Goal: Information Seeking & Learning: Stay updated

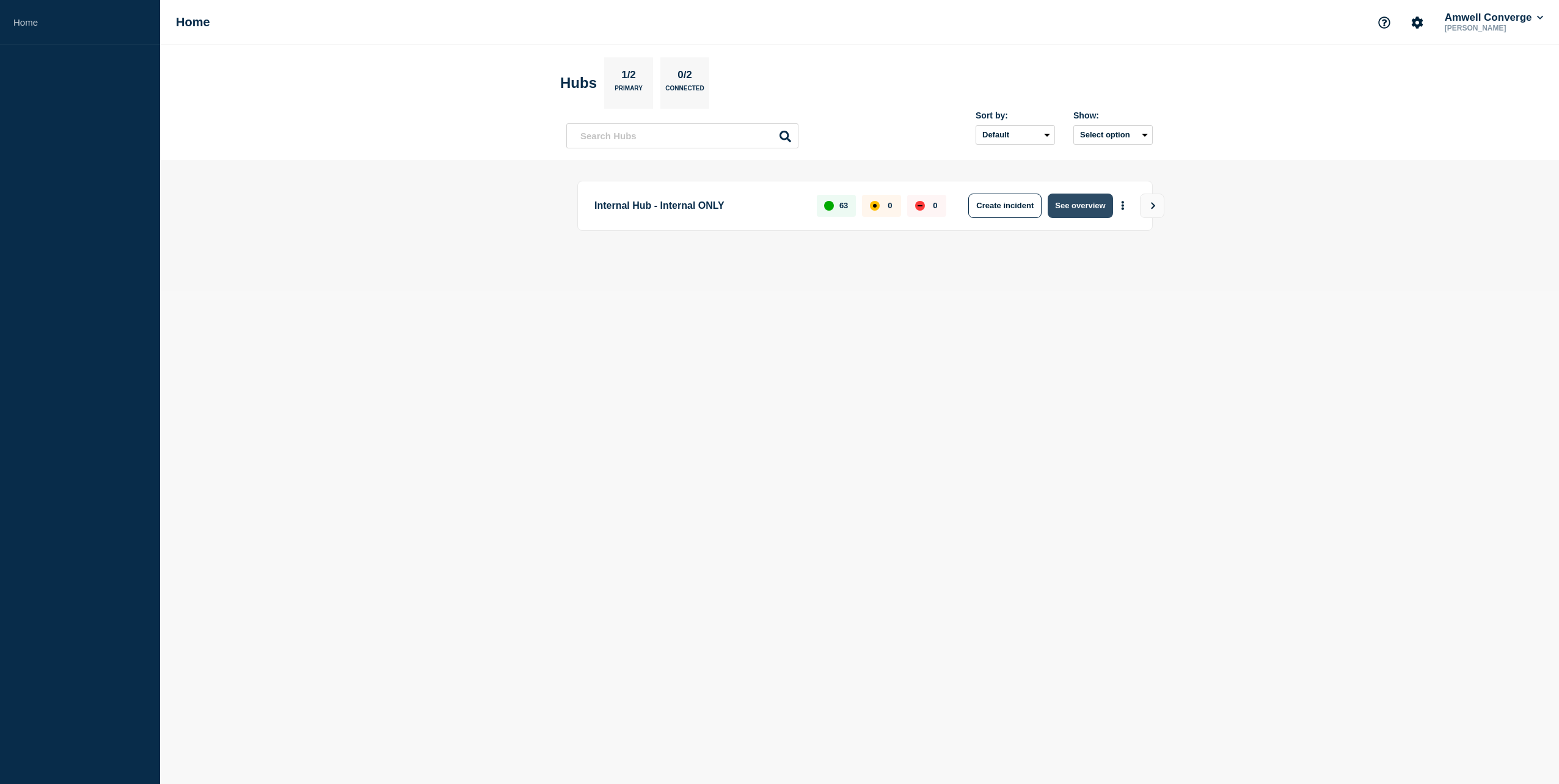
click at [1078, 207] on button "See overview" at bounding box center [1080, 206] width 65 height 24
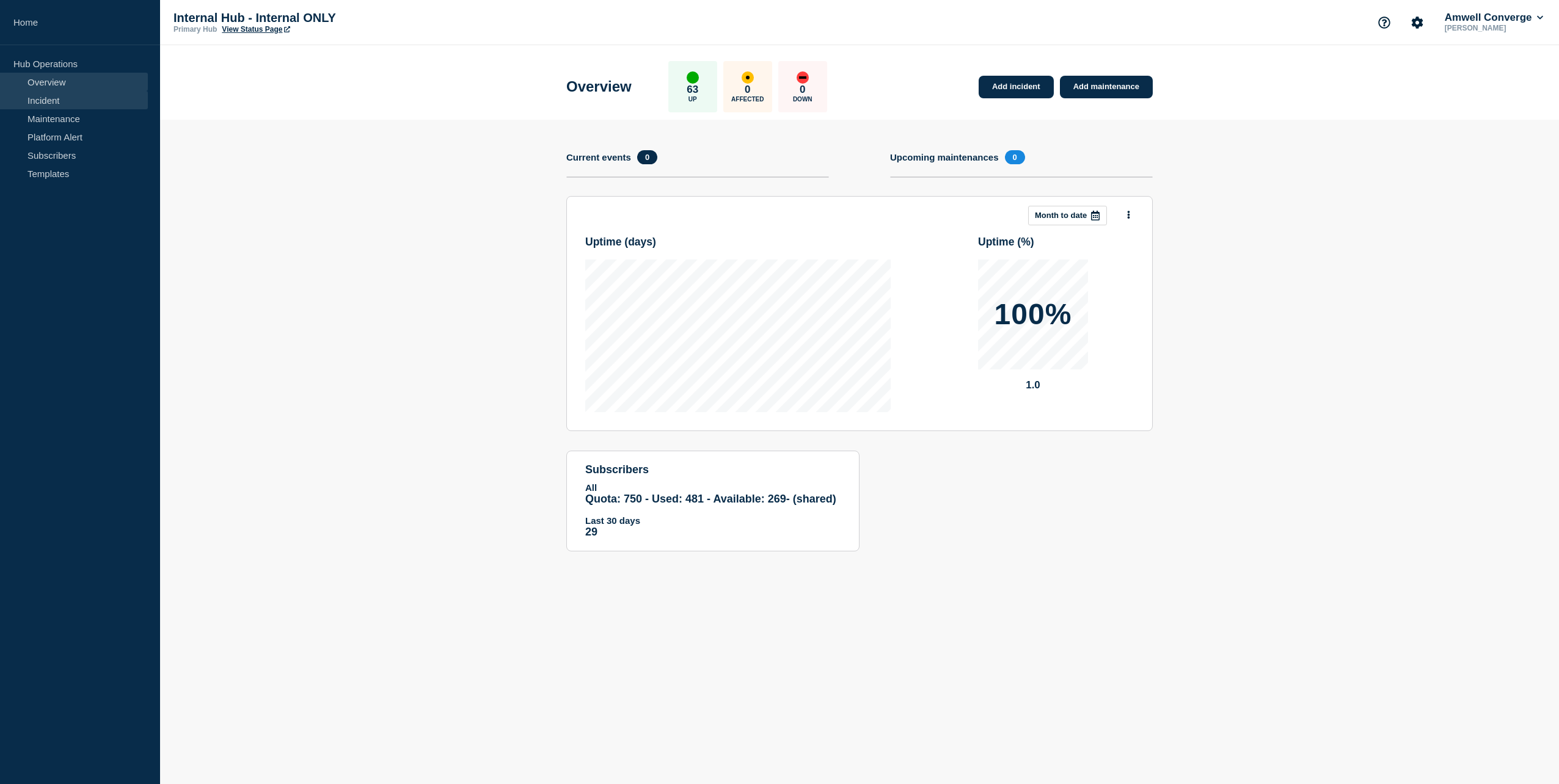
click at [48, 99] on link "Incident" at bounding box center [74, 100] width 148 height 18
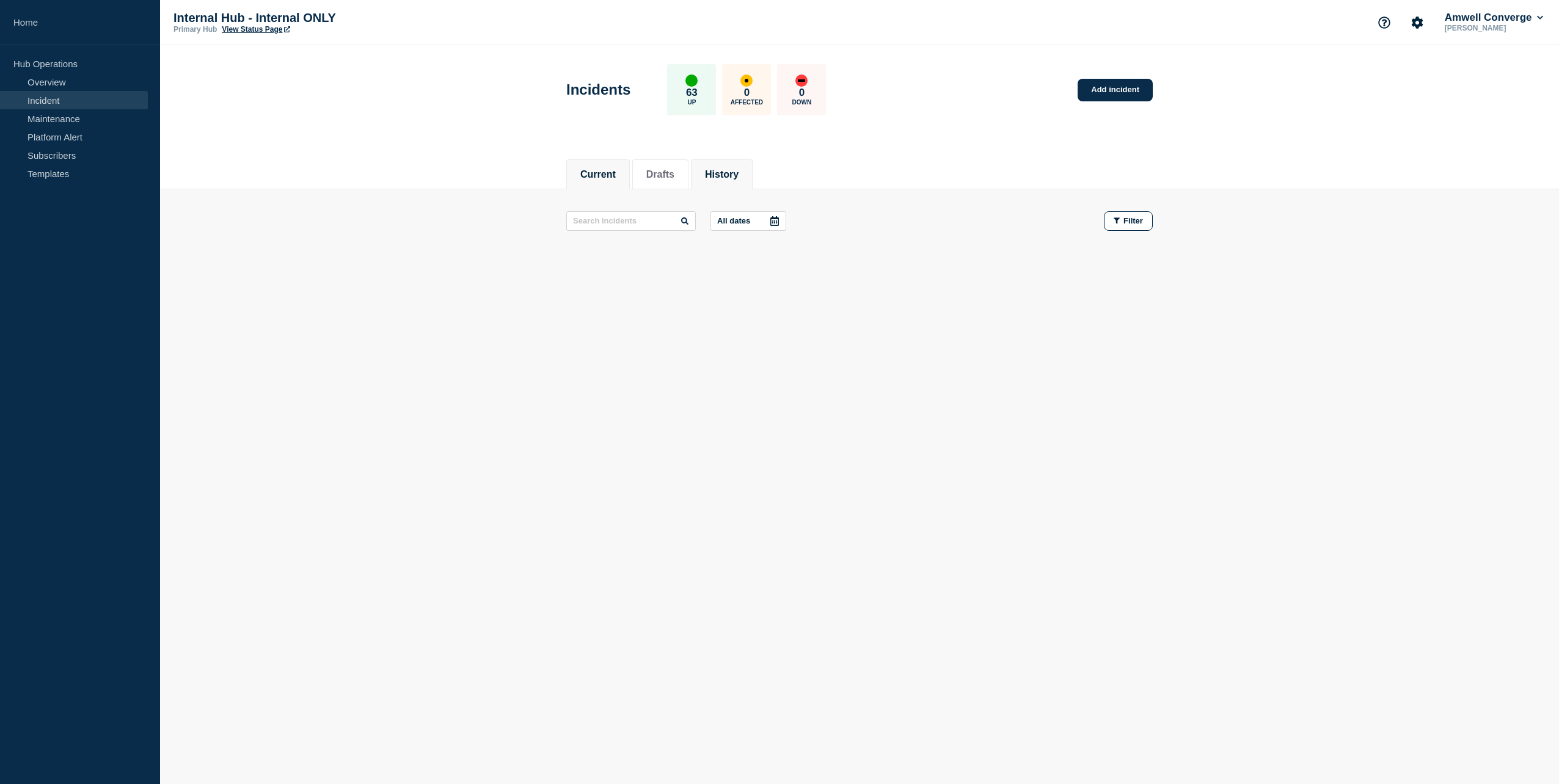
click at [731, 178] on button "History" at bounding box center [721, 174] width 34 height 11
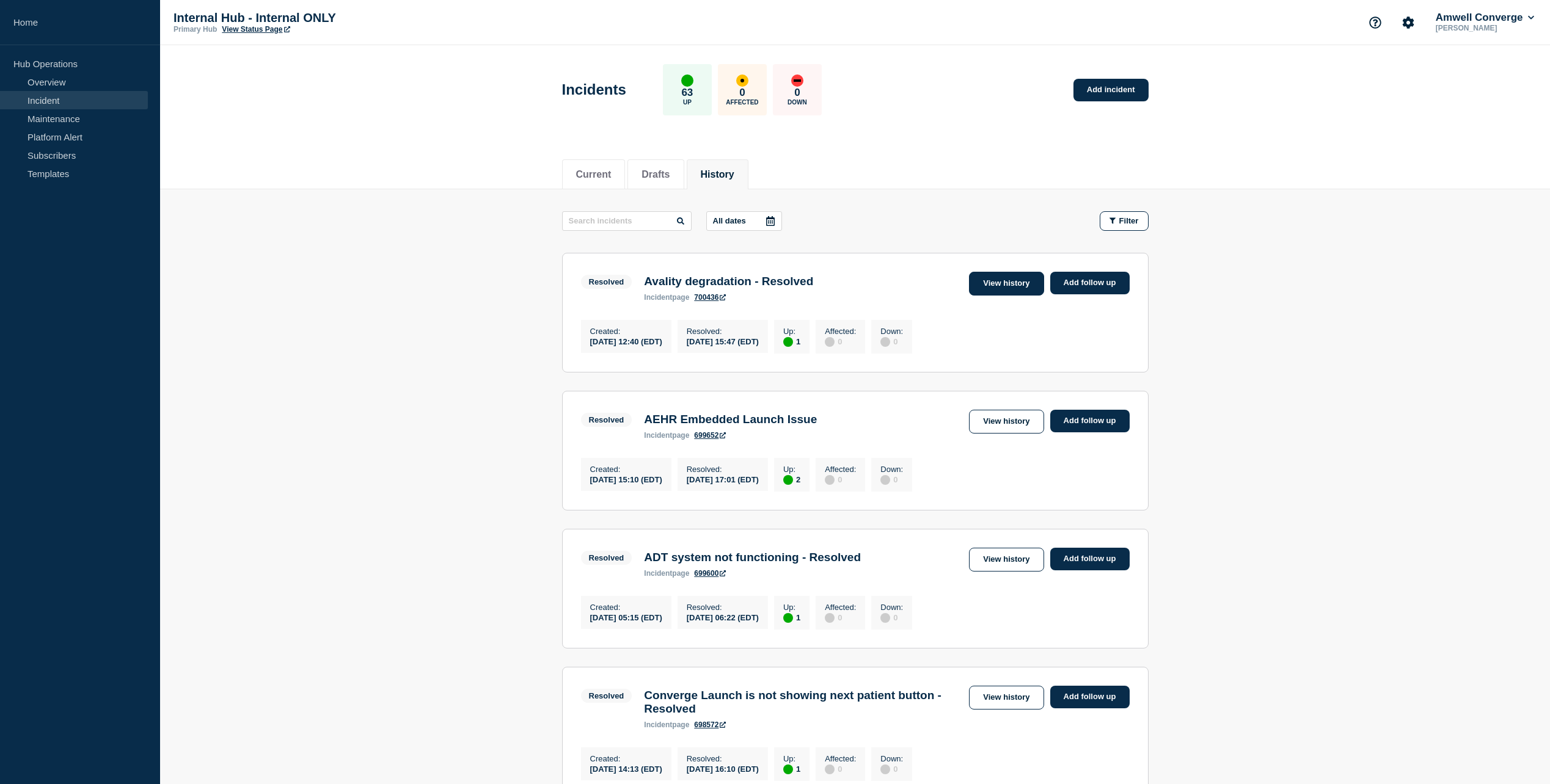
click at [1002, 291] on link "View history" at bounding box center [1006, 284] width 75 height 24
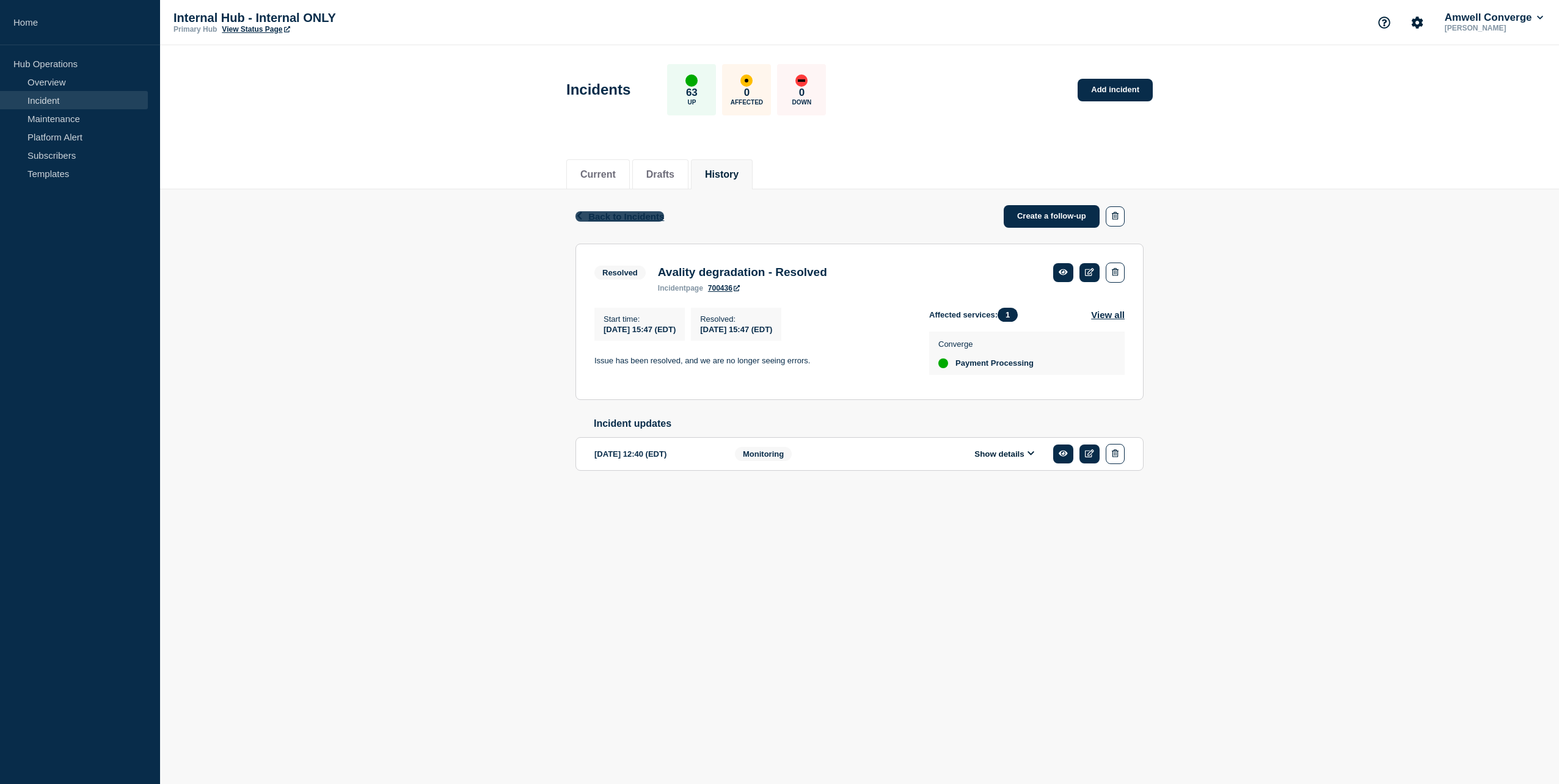
click at [650, 215] on span "Back to Incidents" at bounding box center [626, 217] width 75 height 11
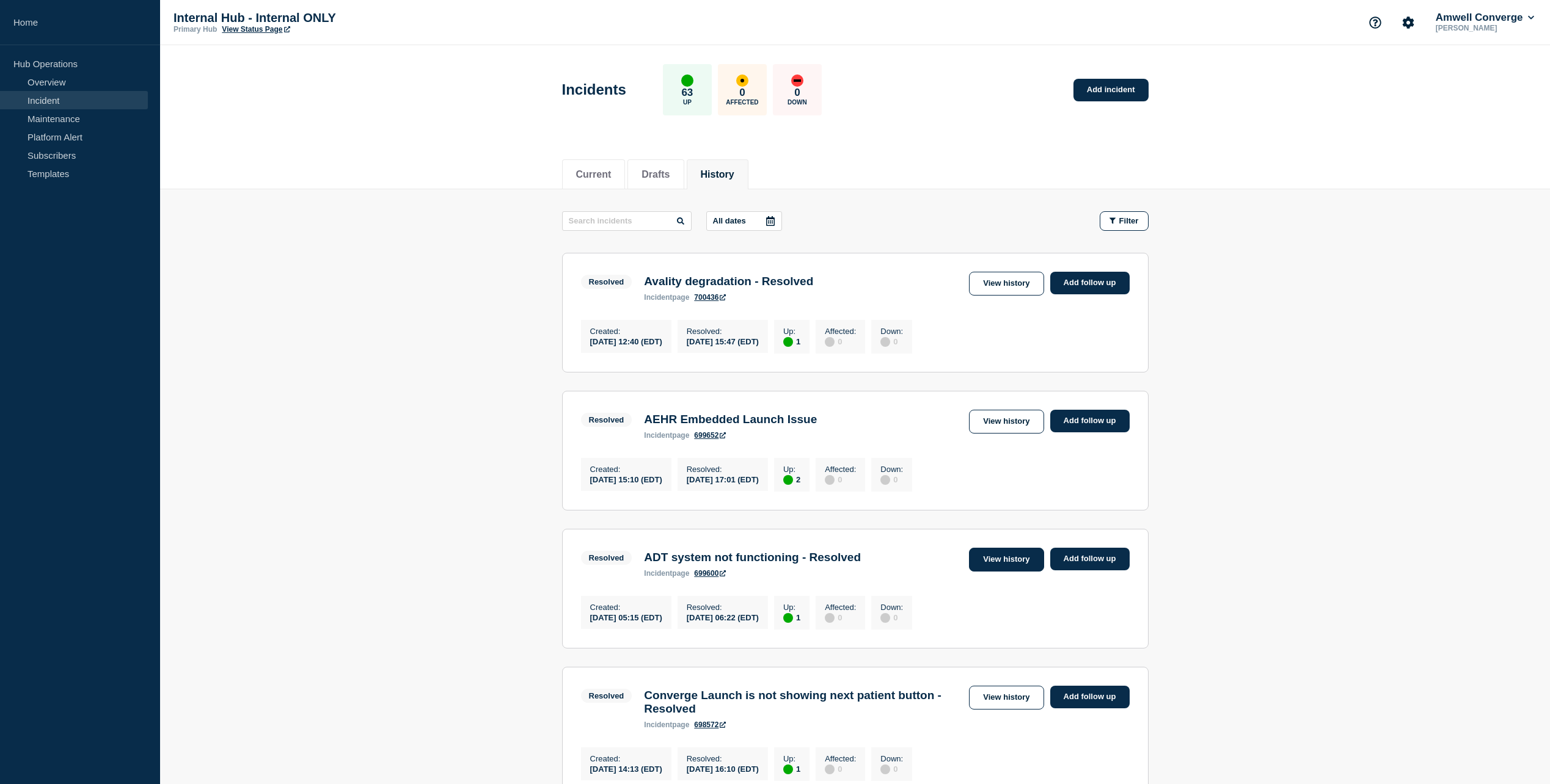
click at [976, 564] on link "View history" at bounding box center [1006, 560] width 75 height 24
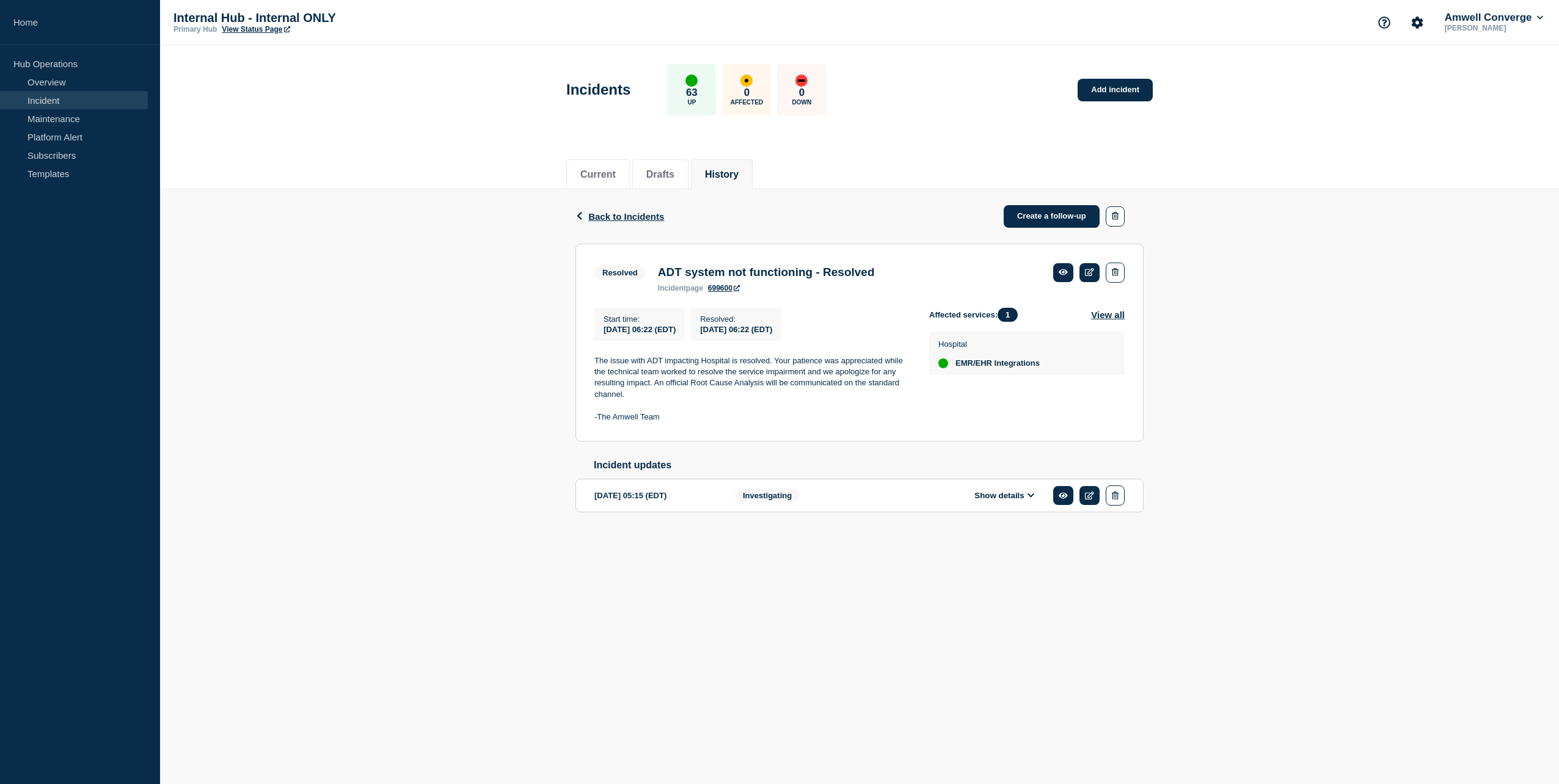
click at [1026, 501] on button "Show details" at bounding box center [1004, 496] width 67 height 11
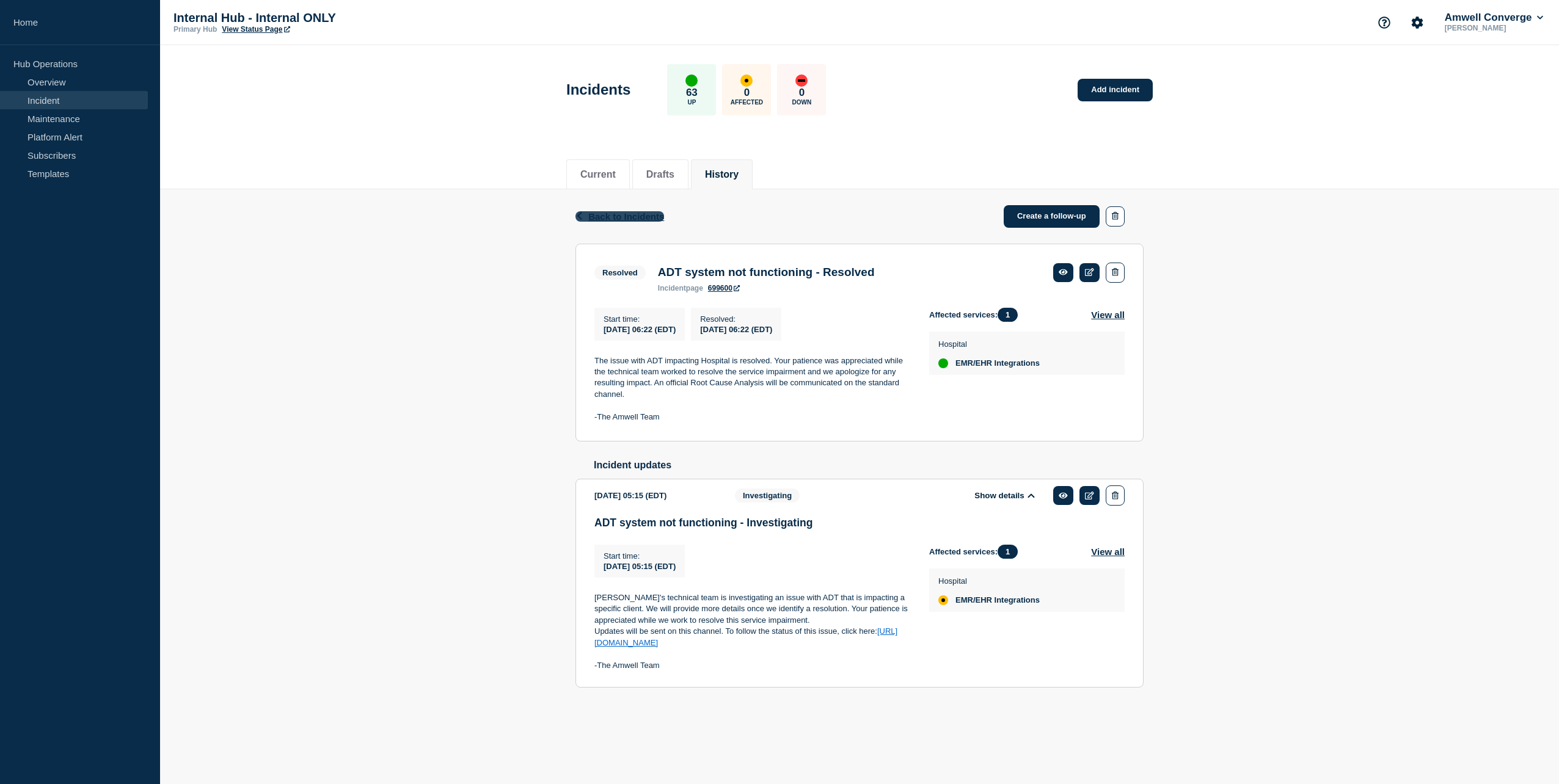
click at [647, 214] on span "Back to Incidents" at bounding box center [626, 217] width 75 height 11
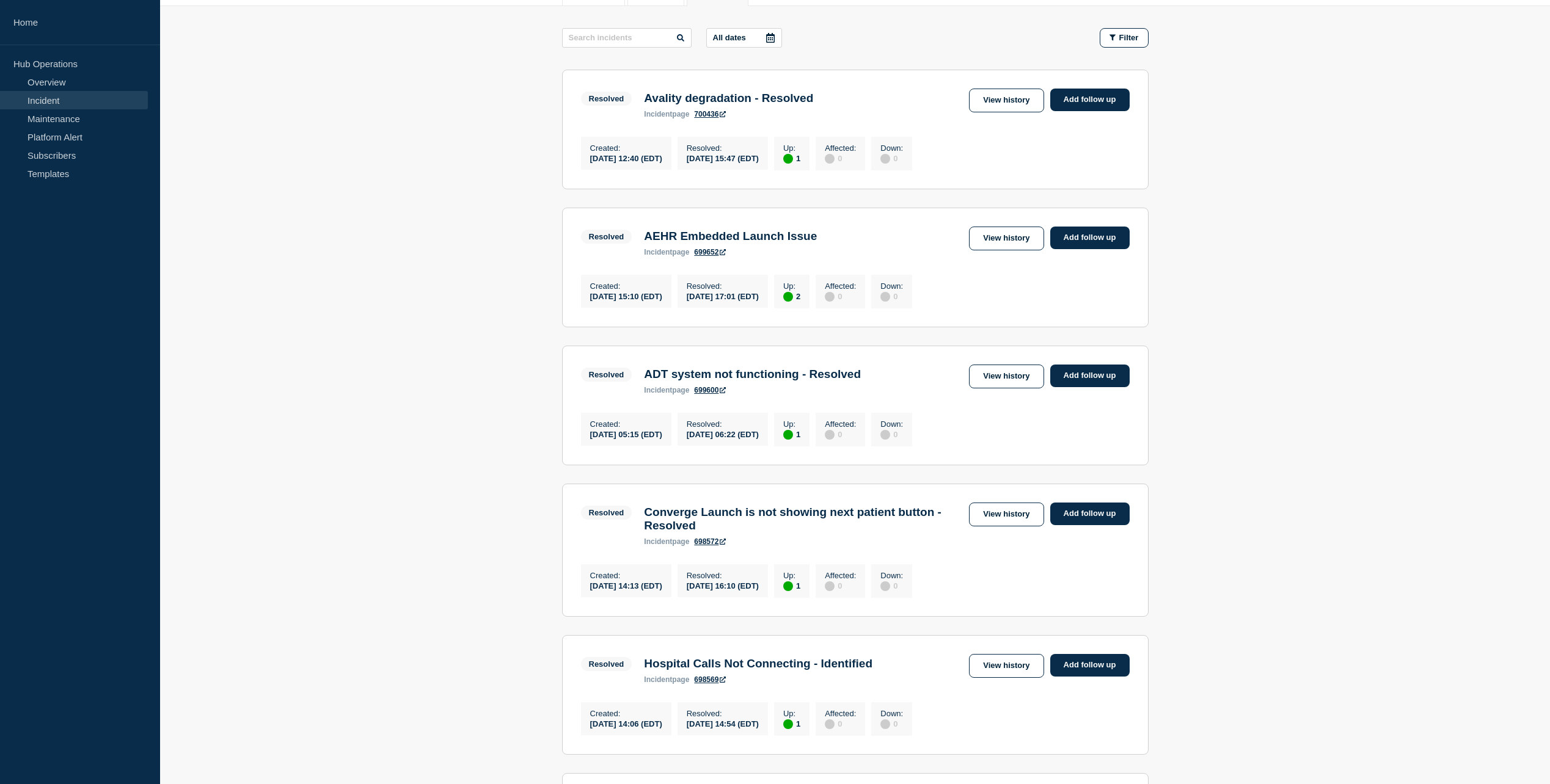
scroll to position [244, 0]
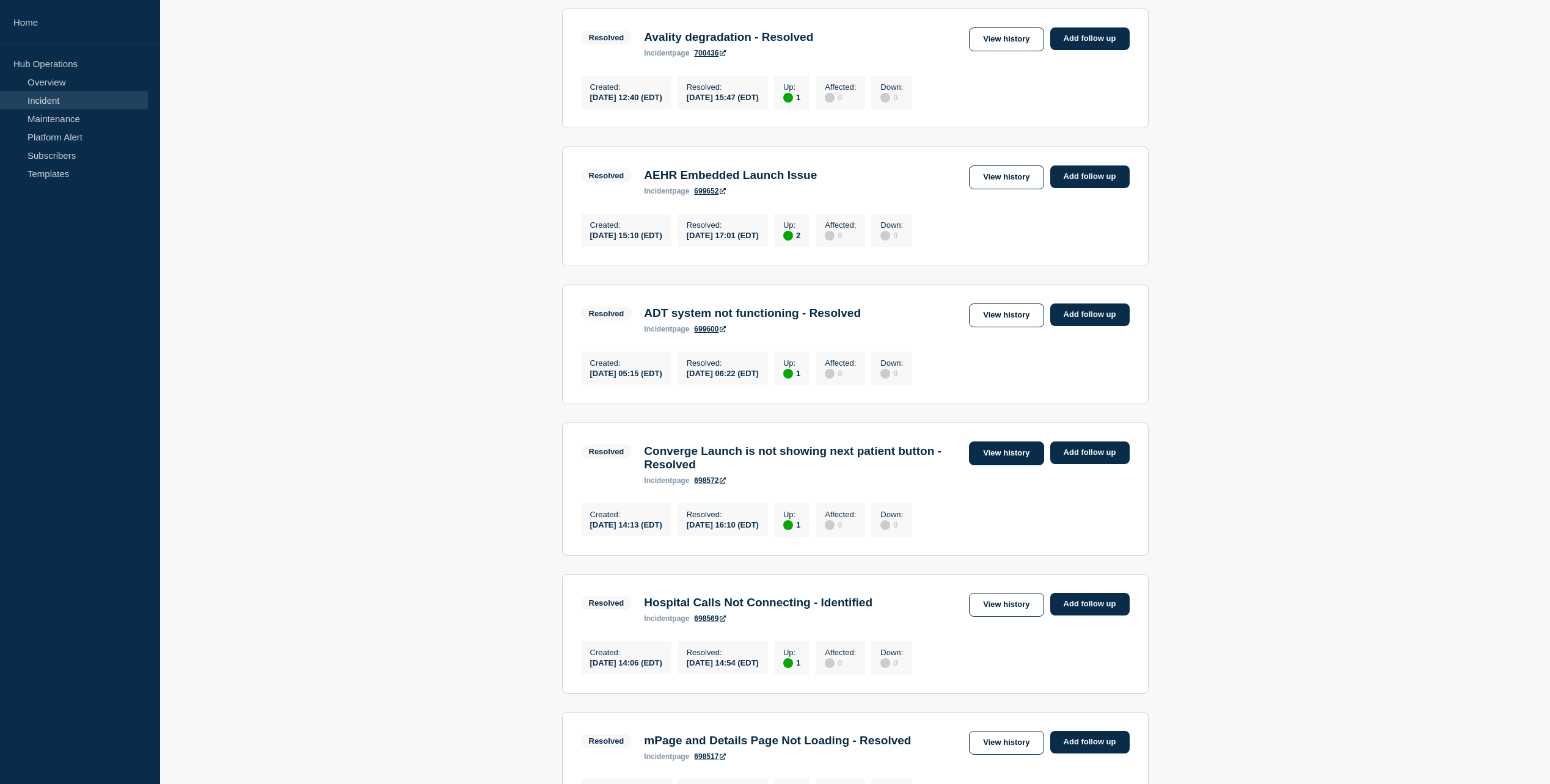
click at [983, 458] on link "View history" at bounding box center [1006, 453] width 75 height 24
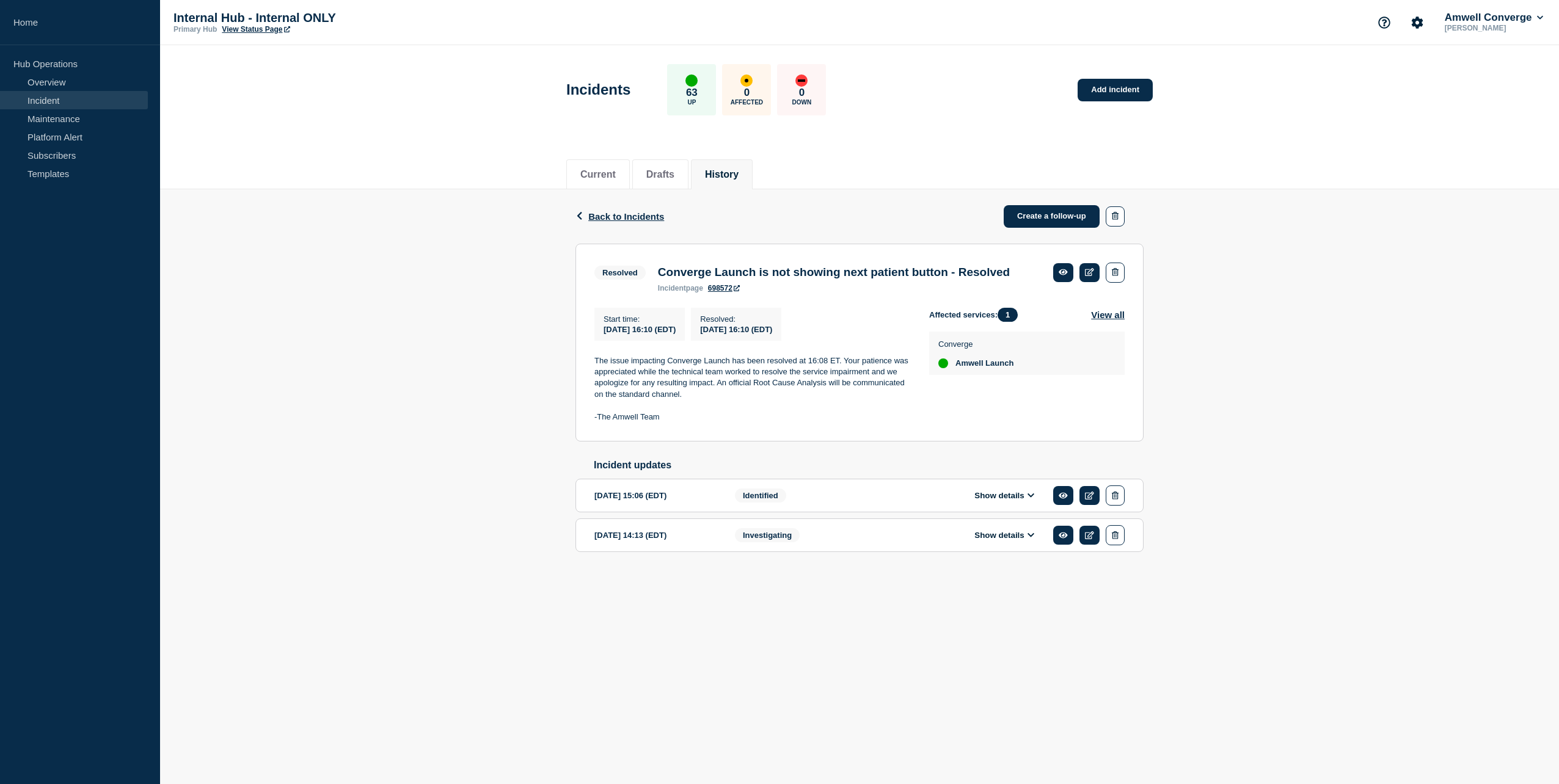
click at [633, 220] on span "Back to Incidents" at bounding box center [626, 217] width 75 height 11
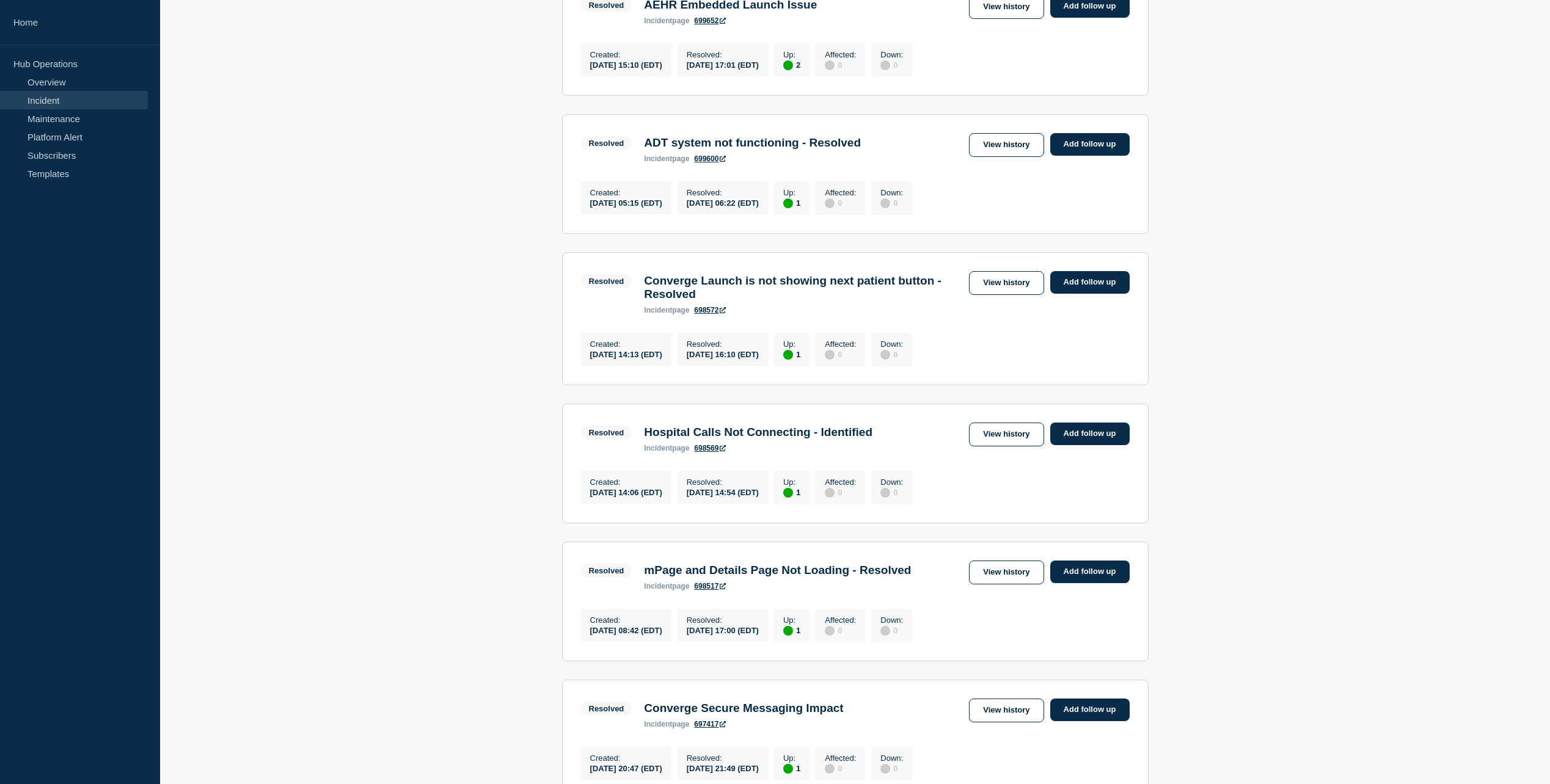
scroll to position [428, 0]
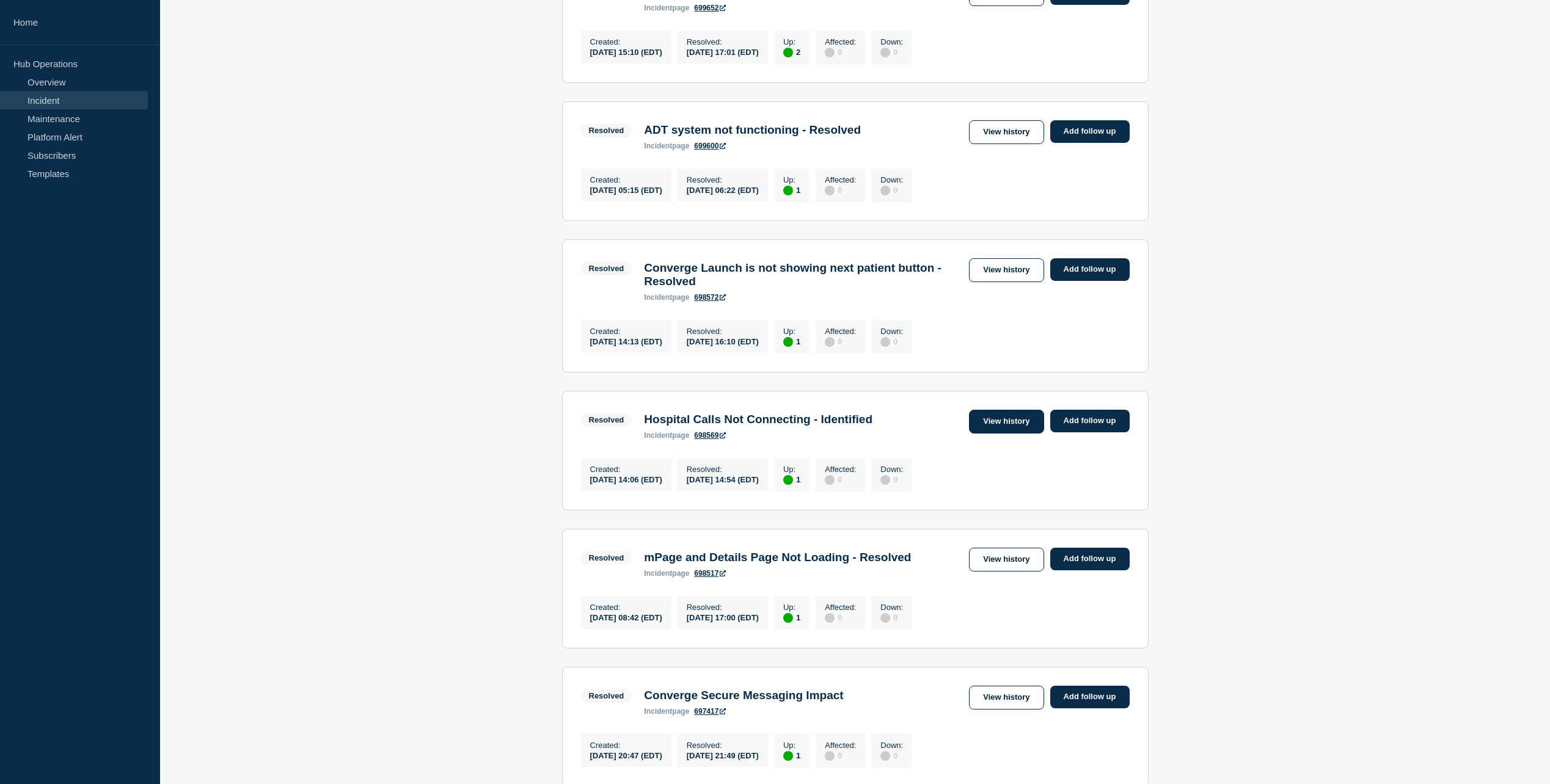
click at [1018, 434] on link "View history" at bounding box center [1006, 422] width 75 height 24
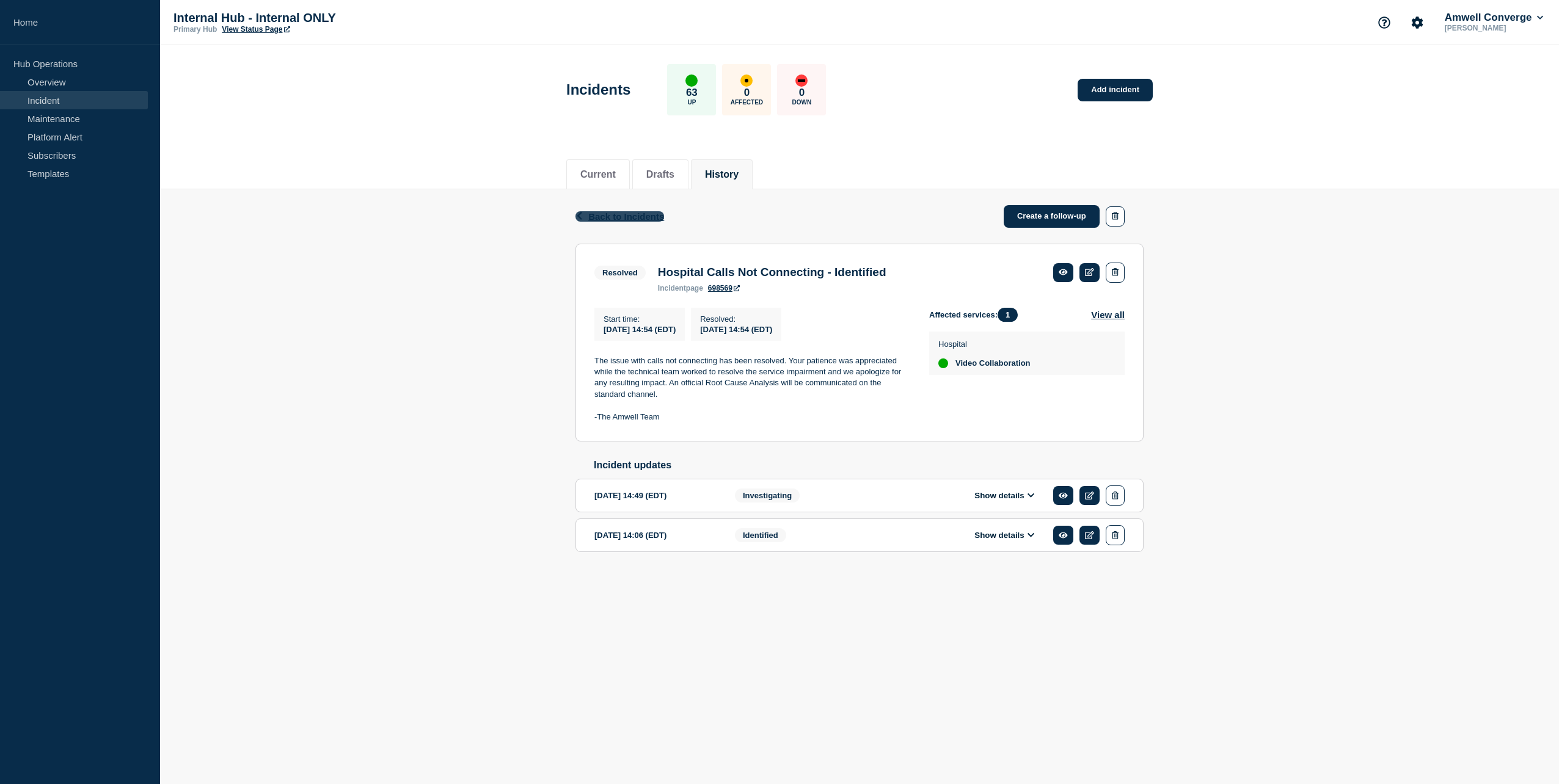
click at [641, 211] on span "Back to Incidents" at bounding box center [626, 217] width 75 height 11
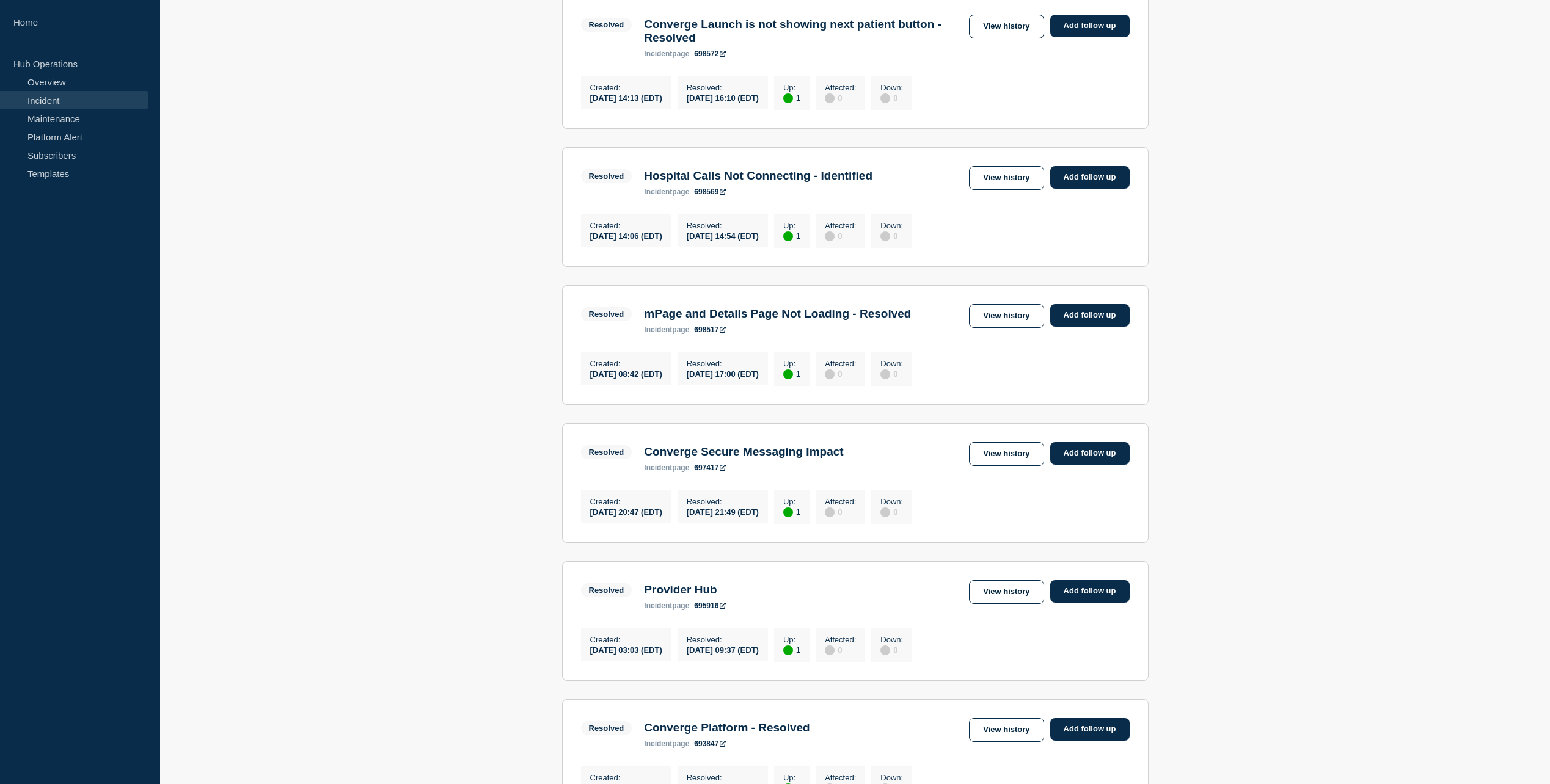
scroll to position [672, 0]
click at [988, 327] on link "View history" at bounding box center [1006, 315] width 75 height 24
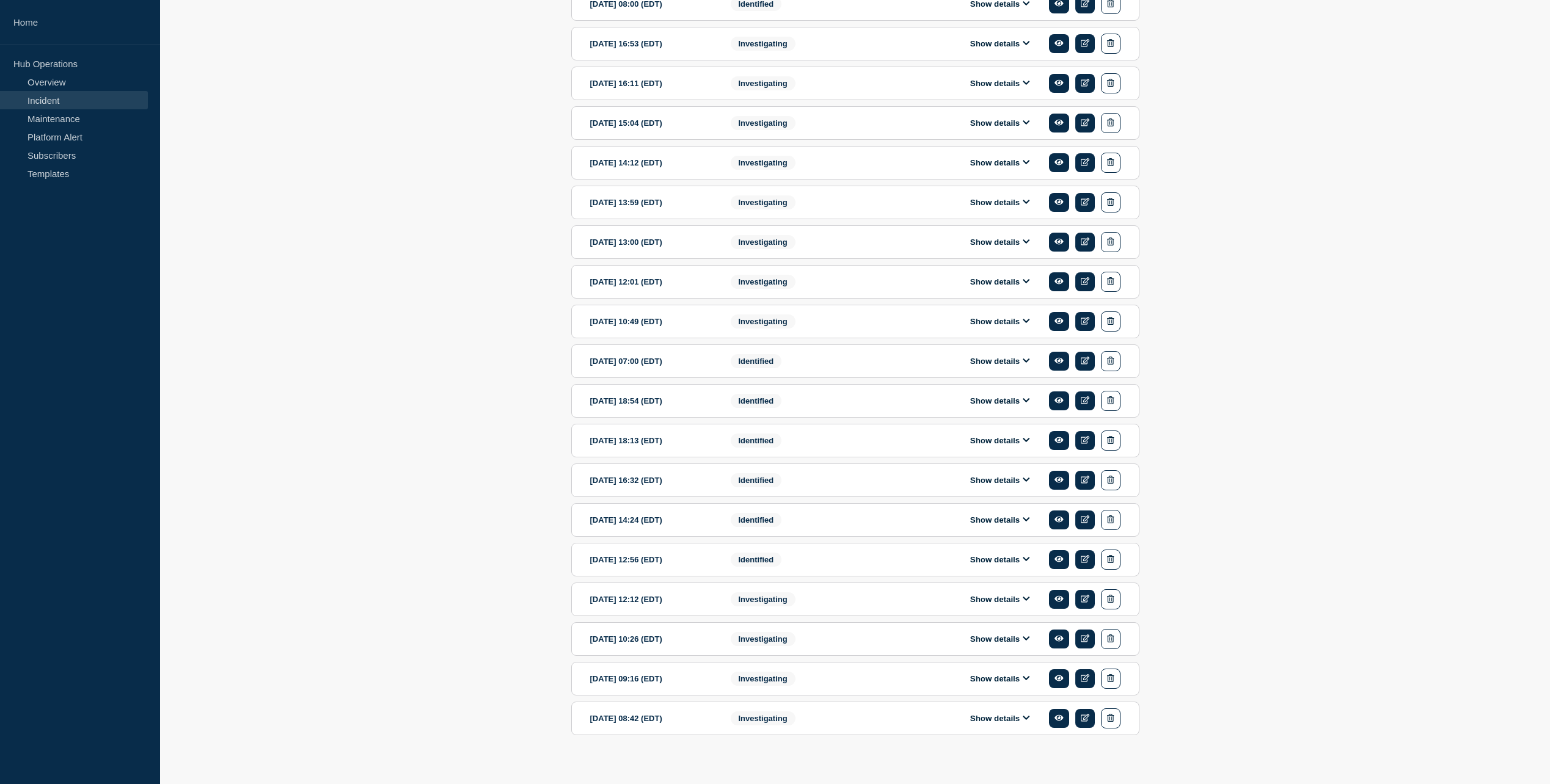
scroll to position [644, 0]
